Goal: Task Accomplishment & Management: Manage account settings

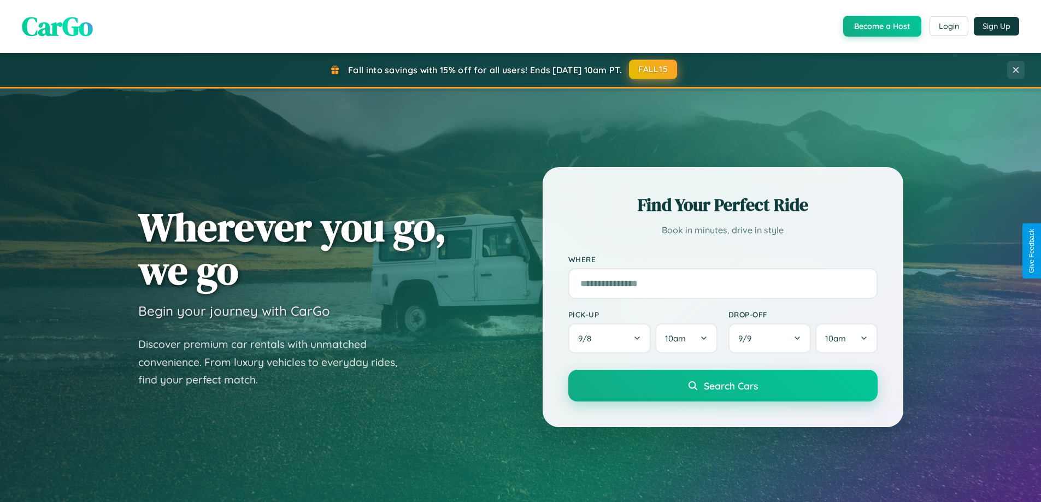
click at [653, 69] on button "FALL15" at bounding box center [653, 70] width 48 height 20
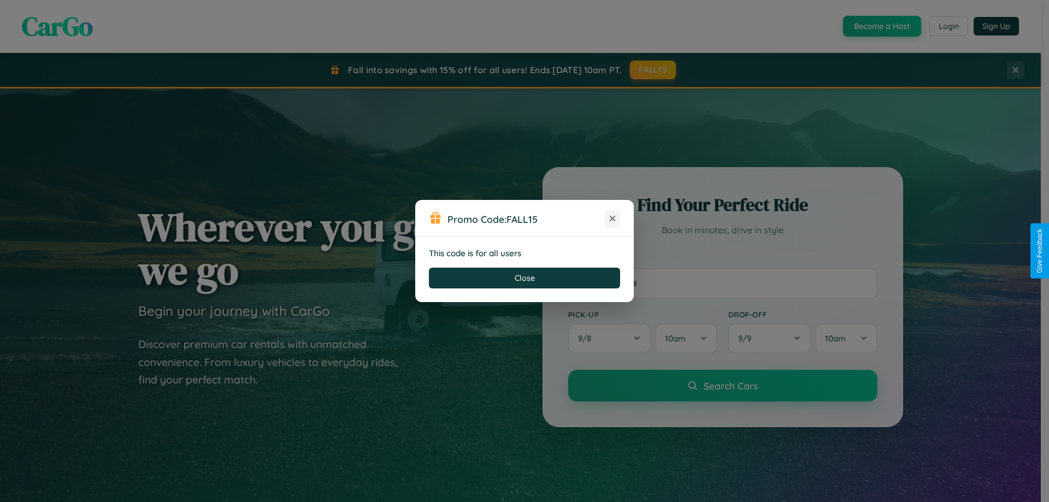
click at [612, 219] on icon at bounding box center [612, 218] width 11 height 11
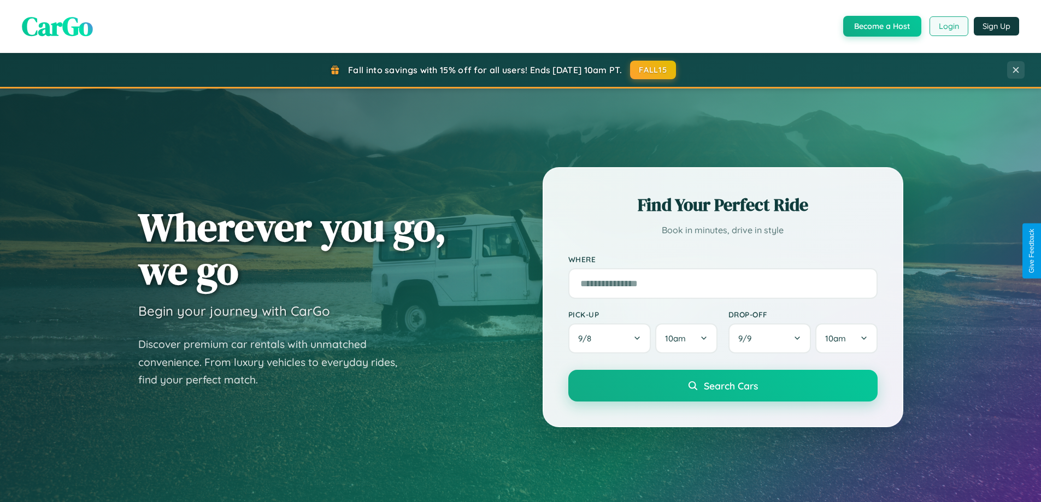
click at [948, 26] on button "Login" at bounding box center [948, 26] width 39 height 20
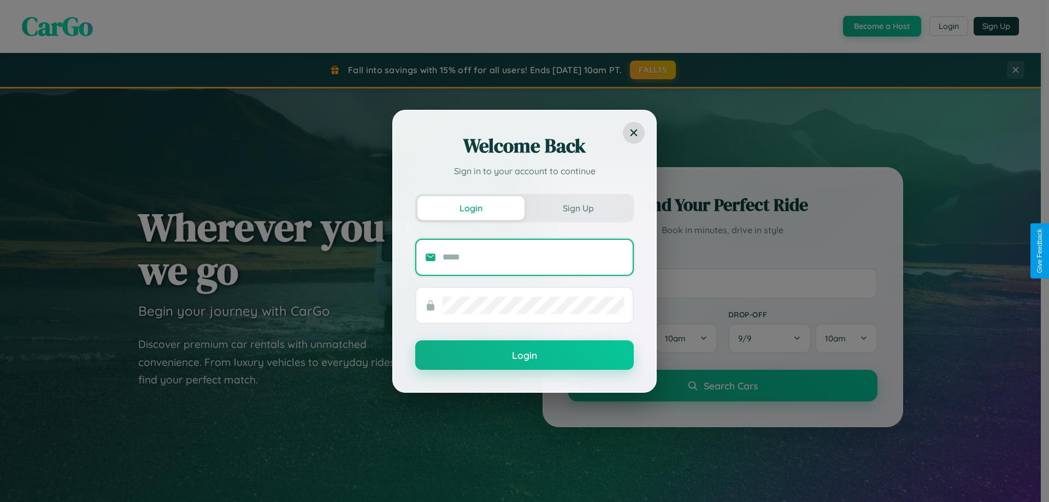
click at [533, 257] on input "text" at bounding box center [533, 257] width 181 height 17
type input "**********"
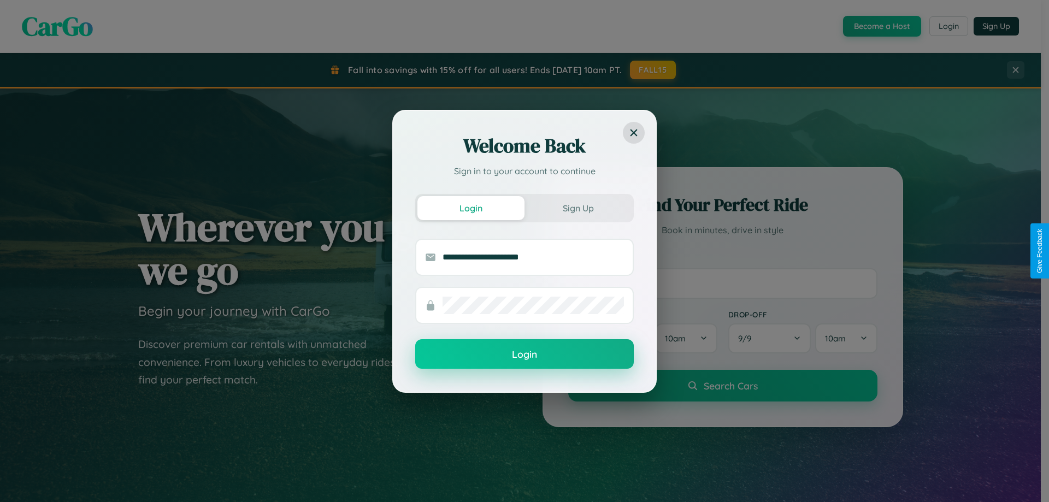
click at [524, 354] on button "Login" at bounding box center [524, 354] width 219 height 30
